Goal: Information Seeking & Learning: Find specific fact

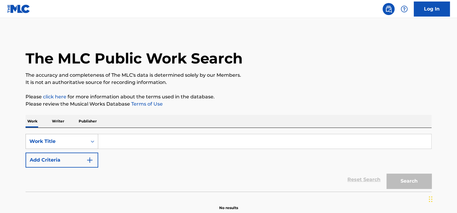
click at [76, 145] on div "Work Title" at bounding box center [62, 141] width 73 height 15
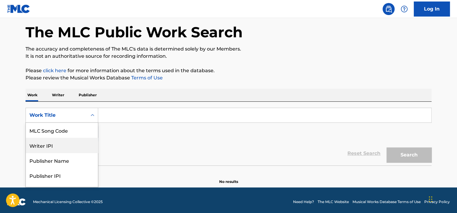
scroll to position [26, 0]
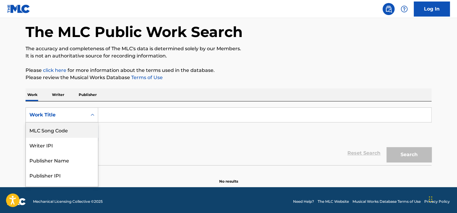
click at [67, 135] on div "MLC Song Code" at bounding box center [62, 129] width 72 height 15
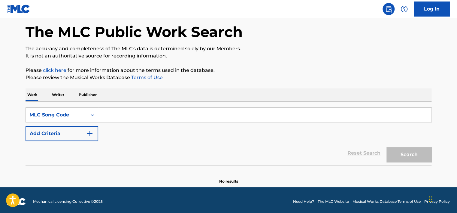
click at [114, 123] on div "SearchWithCriteria2178dab0-3419-4bcc-8047-589b79dfc5a1 MLC Song Code Add Criter…" at bounding box center [229, 124] width 406 height 34
click at [114, 119] on input "Search Form" at bounding box center [264, 114] width 333 height 14
paste input "SVCVN8"
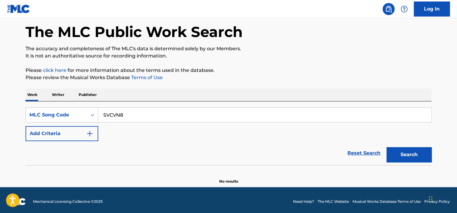
type input "SVCVN8"
click at [386, 147] on button "Search" at bounding box center [408, 154] width 45 height 15
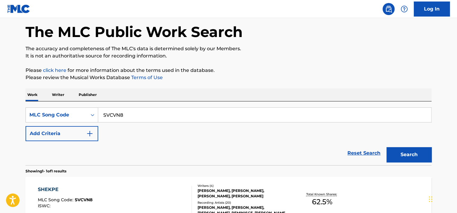
scroll to position [95, 0]
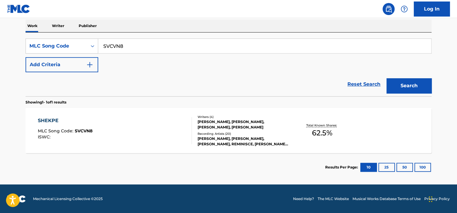
click at [147, 130] on div "SHEKPE MLC Song Code : SVCVN8 ISWC :" at bounding box center [115, 130] width 154 height 27
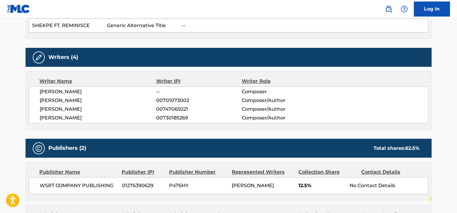
scroll to position [185, 0]
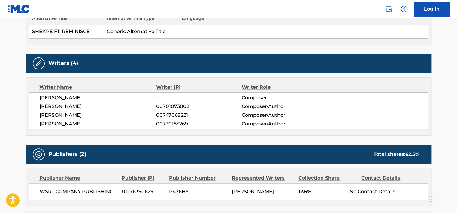
drag, startPoint x: 126, startPoint y: 96, endPoint x: 39, endPoint y: 98, distance: 86.5
click at [40, 98] on span "[PERSON_NAME]" at bounding box center [98, 97] width 117 height 7
copy span "[PERSON_NAME]"
